Goal: Find specific page/section: Find specific page/section

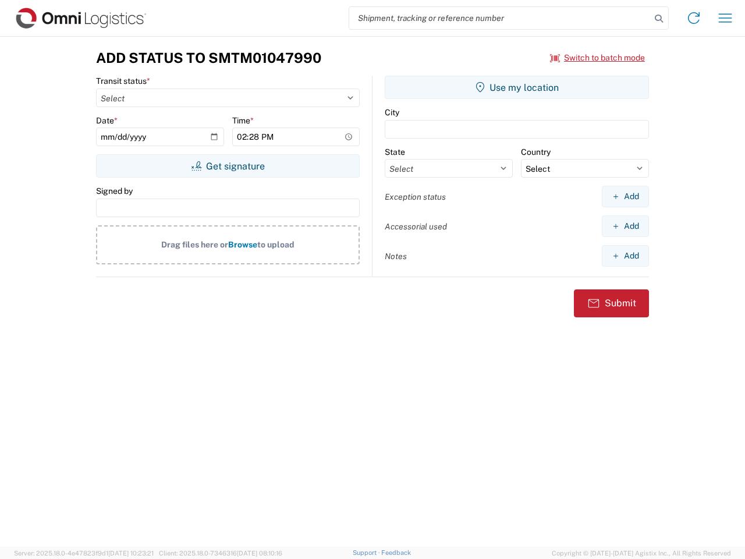
click at [500, 18] on input "search" at bounding box center [499, 18] width 301 height 22
click at [659, 19] on icon at bounding box center [659, 18] width 16 height 16
click at [694, 18] on icon at bounding box center [693, 18] width 19 height 19
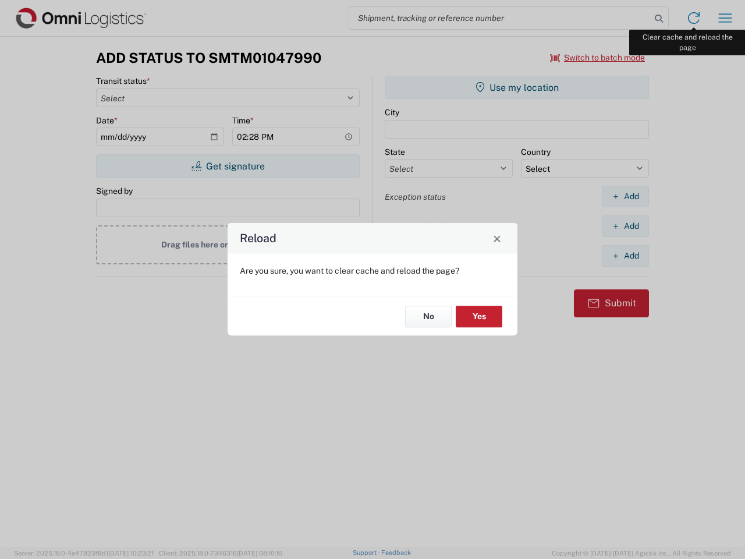
click at [725, 18] on div "Reload Are you sure, you want to clear cache and reload the page? No Yes" at bounding box center [372, 279] width 745 height 559
click at [598, 58] on div "Reload Are you sure, you want to clear cache and reload the page? No Yes" at bounding box center [372, 279] width 745 height 559
click at [228, 166] on div "Reload Are you sure, you want to clear cache and reload the page? No Yes" at bounding box center [372, 279] width 745 height 559
click at [517, 87] on div "Reload Are you sure, you want to clear cache and reload the page? No Yes" at bounding box center [372, 279] width 745 height 559
click at [625, 196] on div "Reload Are you sure, you want to clear cache and reload the page? No Yes" at bounding box center [372, 279] width 745 height 559
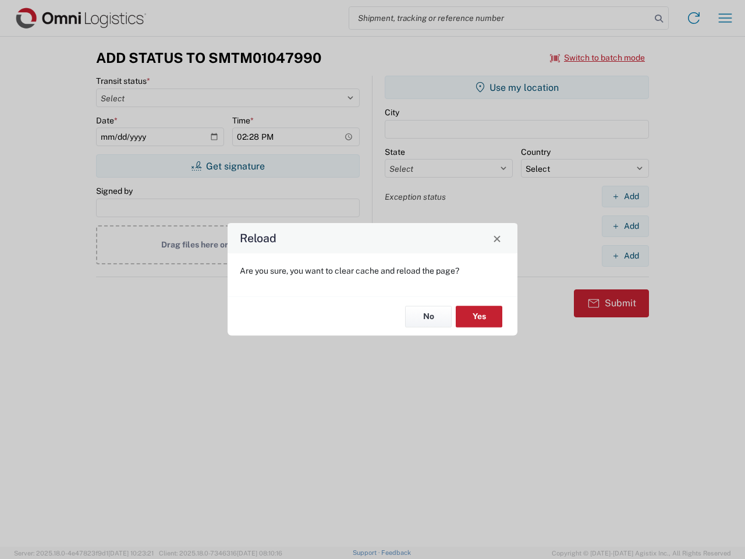
click at [625, 226] on div "Reload Are you sure, you want to clear cache and reload the page? No Yes" at bounding box center [372, 279] width 745 height 559
click at [625, 255] on div "Reload Are you sure, you want to clear cache and reload the page? No Yes" at bounding box center [372, 279] width 745 height 559
